Goal: Find specific page/section: Find specific page/section

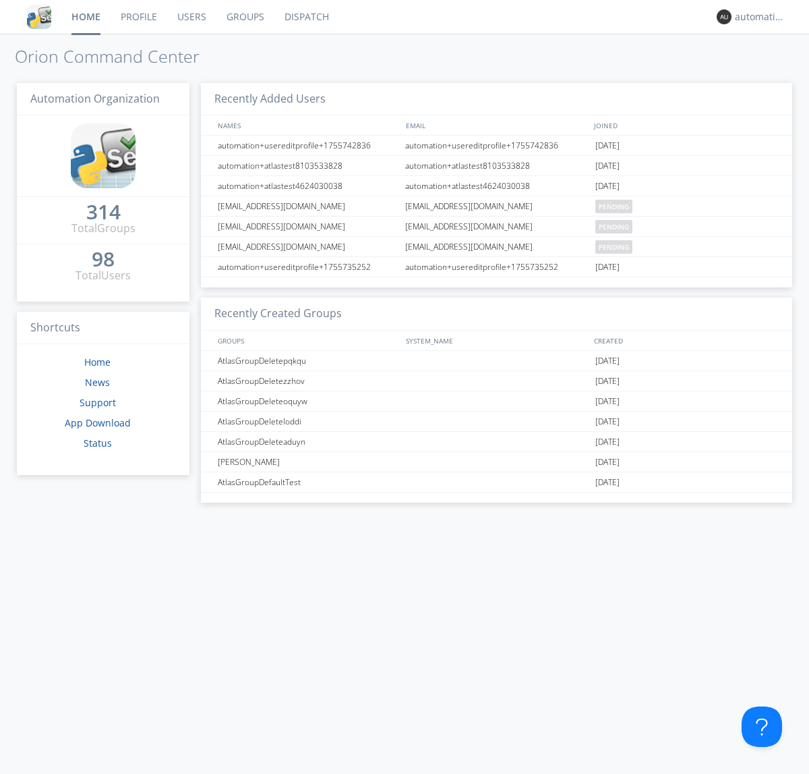
click at [306, 17] on link "Dispatch" at bounding box center [307, 17] width 65 height 34
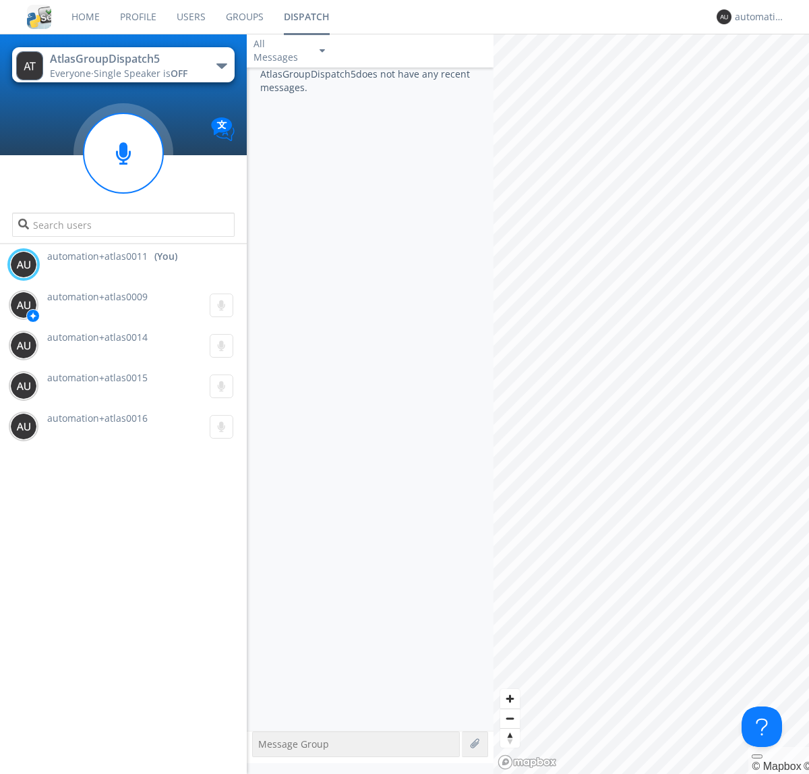
click at [221, 65] on div "button" at bounding box center [222, 65] width 11 height 5
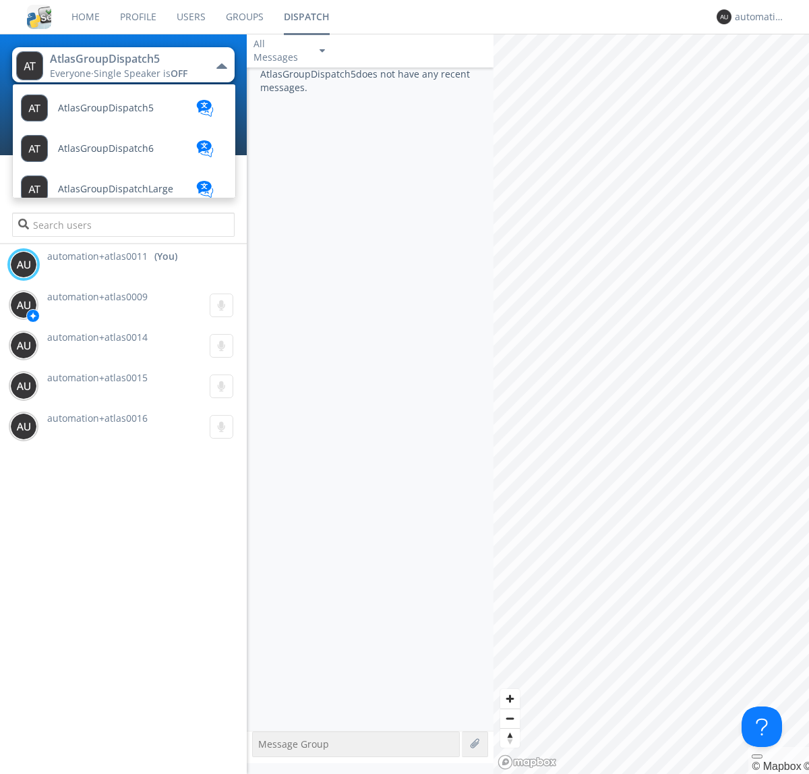
click at [105, 113] on span "AtlasGroupDispatch6" at bounding box center [106, 108] width 96 height 10
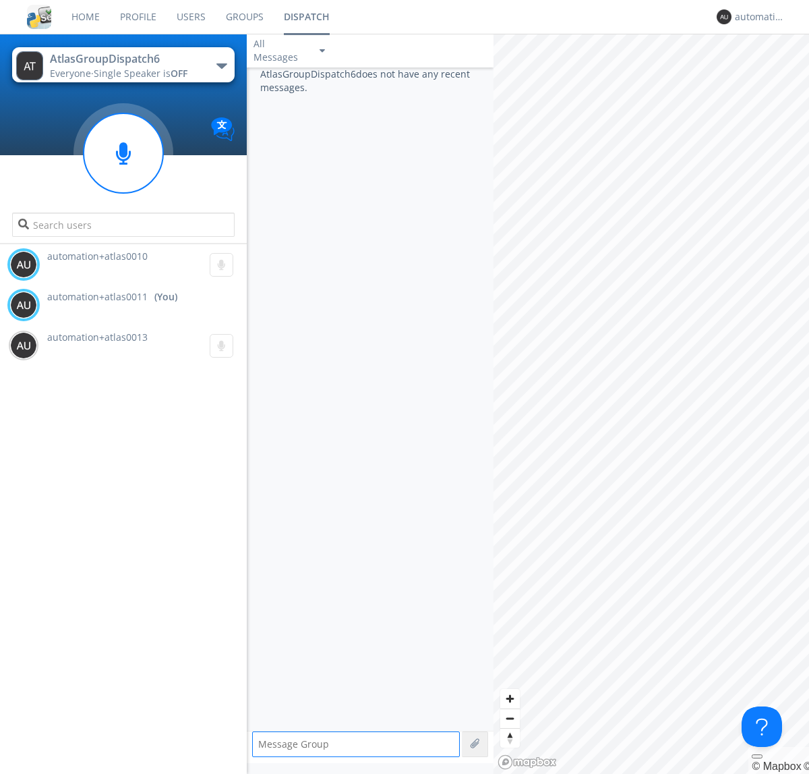
click at [221, 65] on div "button" at bounding box center [222, 65] width 11 height 5
click at [0, 0] on span "AtlasGroupDispatch5" at bounding box center [0, 0] width 0 height 0
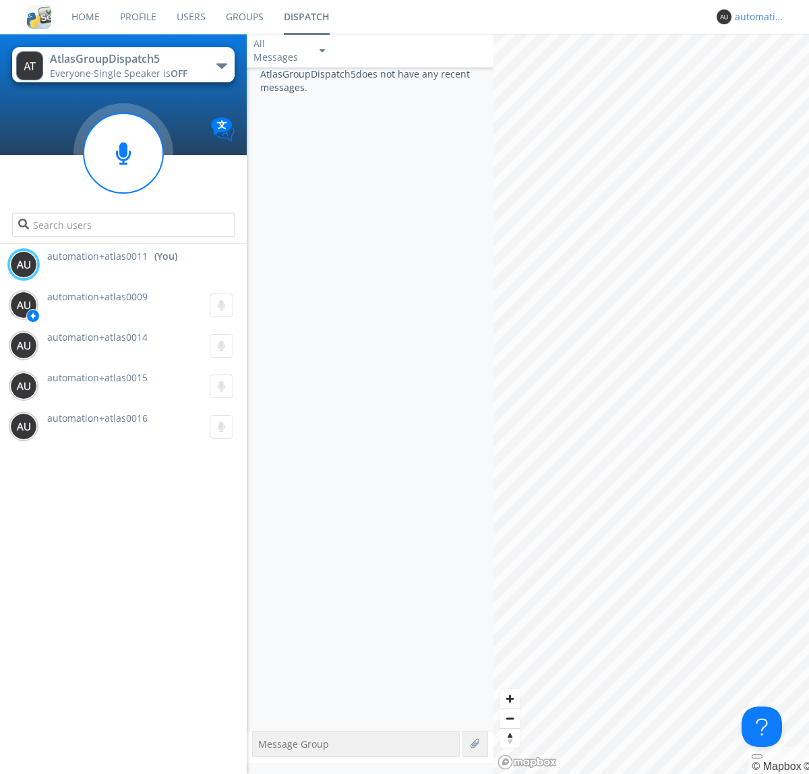
click at [757, 17] on div "automation+atlas0011" at bounding box center [760, 16] width 51 height 13
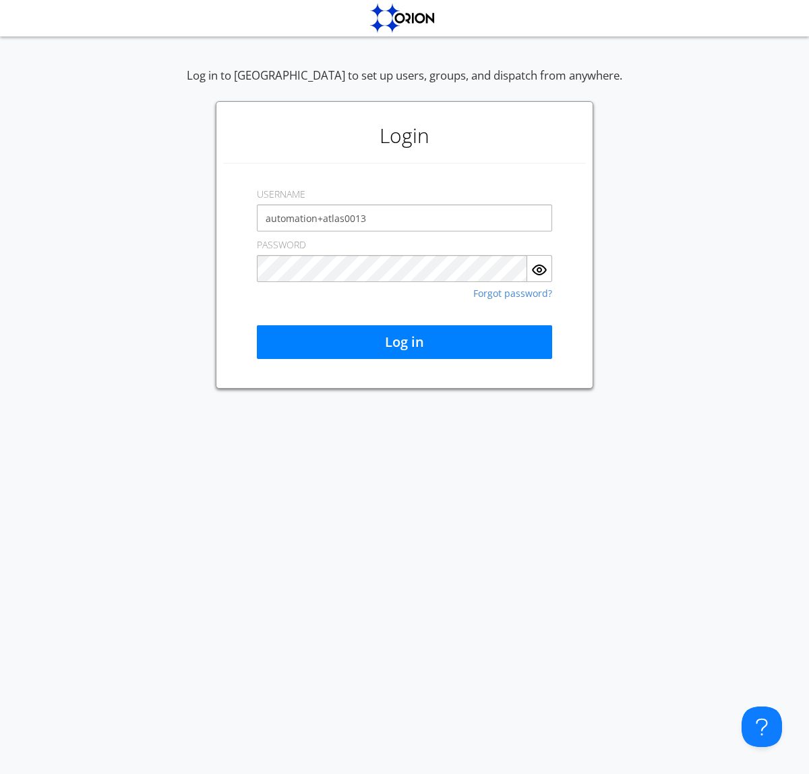
type input "automation+atlas0013"
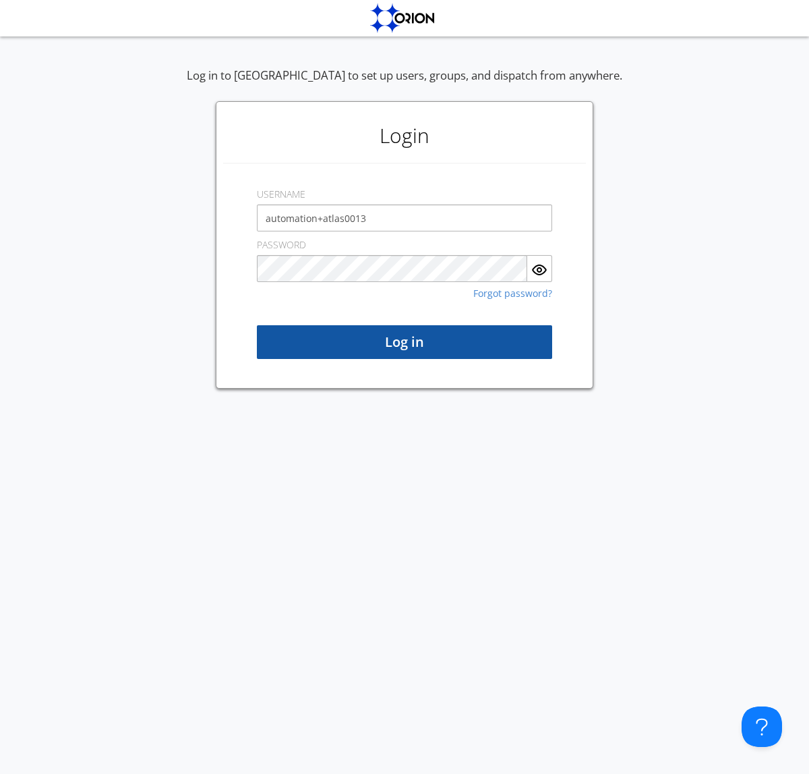
click at [405, 342] on button "Log in" at bounding box center [404, 342] width 295 height 34
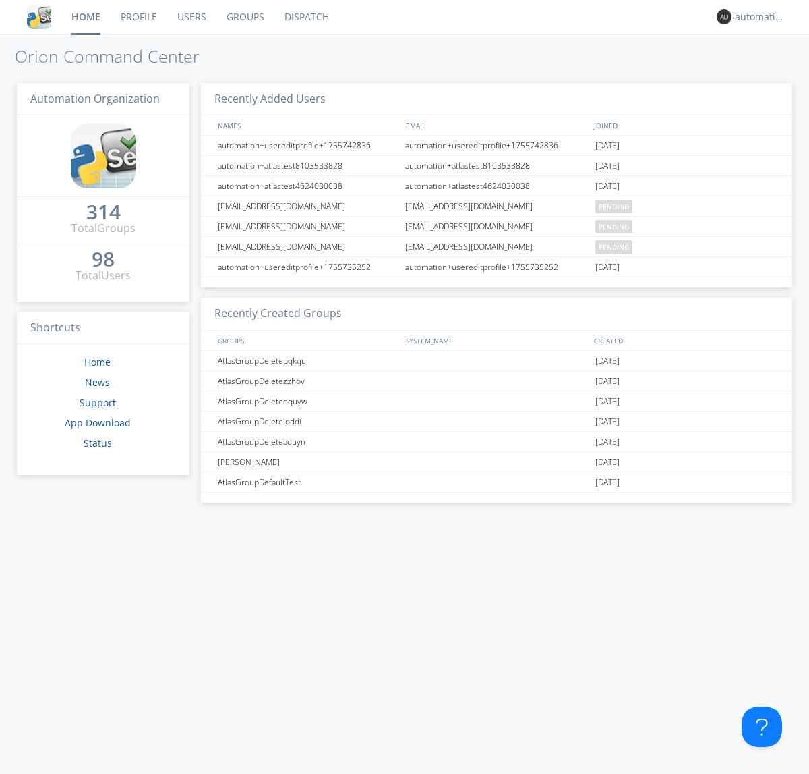
click at [306, 17] on link "Dispatch" at bounding box center [307, 17] width 65 height 34
